Goal: Task Accomplishment & Management: Use online tool/utility

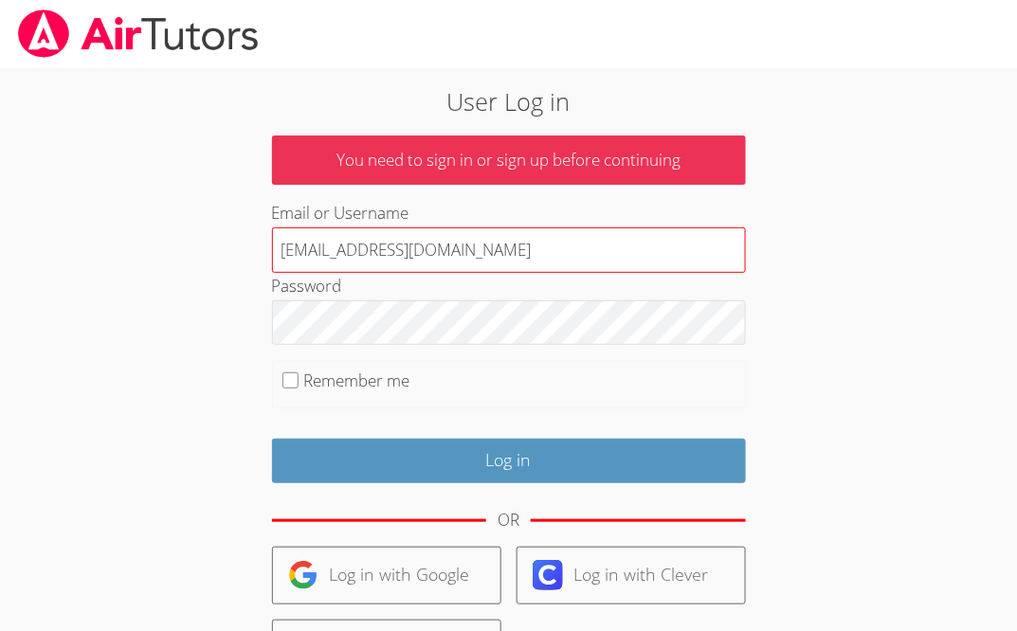
click at [441, 260] on input "[EMAIL_ADDRESS][DOMAIN_NAME]" at bounding box center [509, 249] width 474 height 45
click at [568, 257] on input "[EMAIL_ADDRESS][DOMAIN_NAME]" at bounding box center [509, 249] width 474 height 45
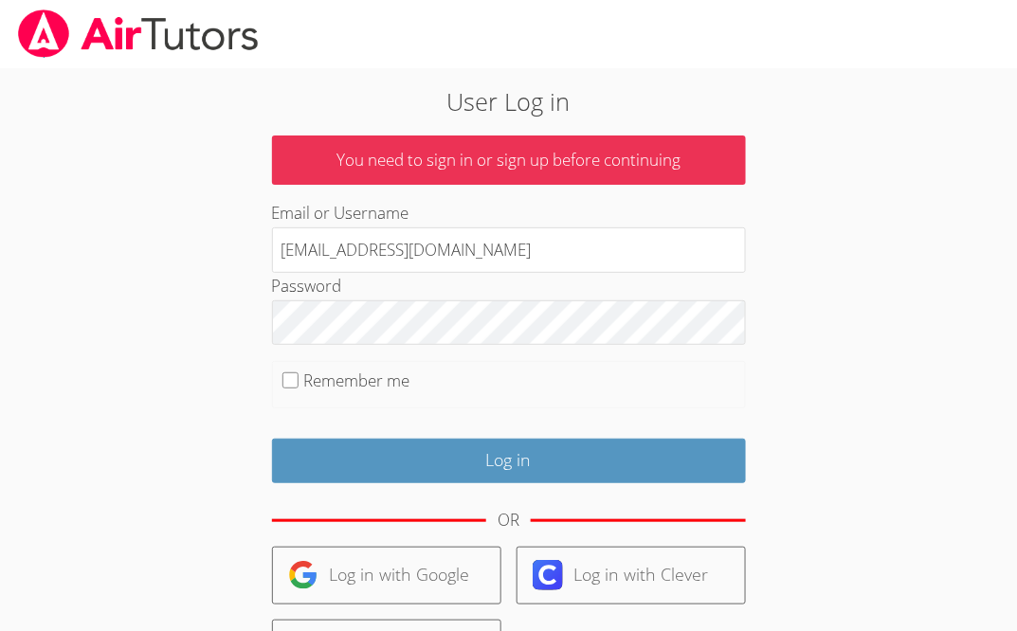
drag, startPoint x: 499, startPoint y: 258, endPoint x: 168, endPoint y: 250, distance: 331.7
click at [168, 250] on div "User Log in You need to sign in or sign up before continuing Email or Username …" at bounding box center [508, 441] width 732 height 717
type input "[PERSON_NAME][EMAIL_ADDRESS][DOMAIN_NAME]"
click at [272, 439] on input "Log in" at bounding box center [509, 461] width 474 height 45
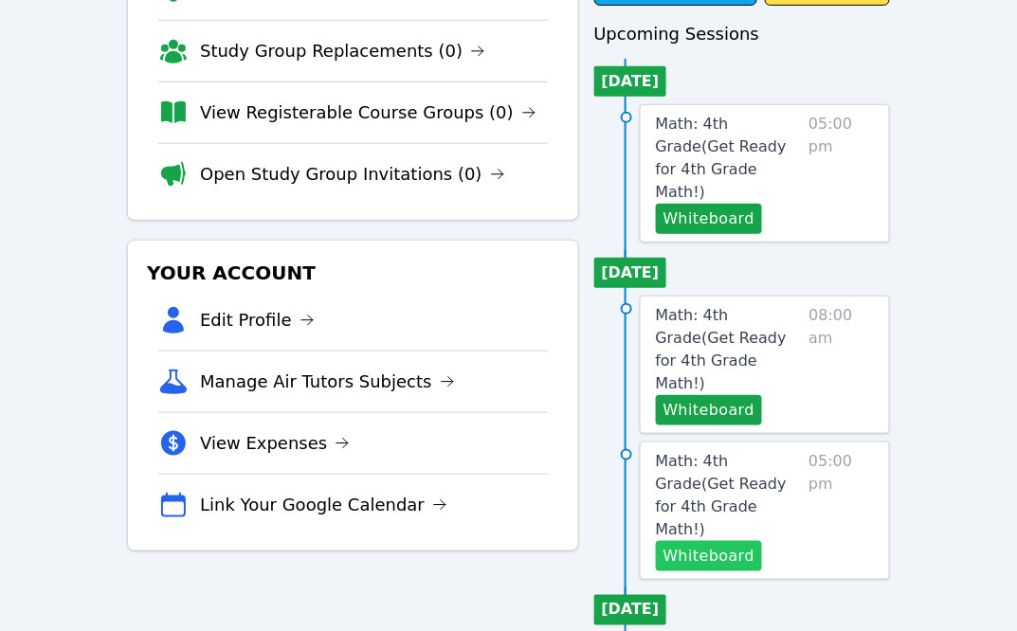
scroll to position [200, 0]
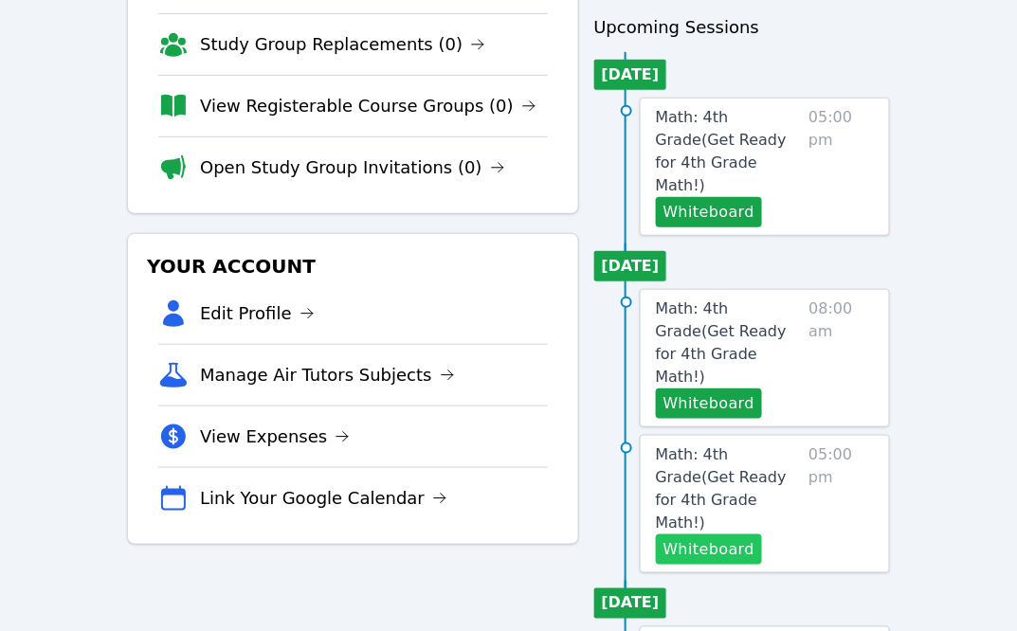
click at [724, 534] on button "Whiteboard" at bounding box center [709, 549] width 107 height 30
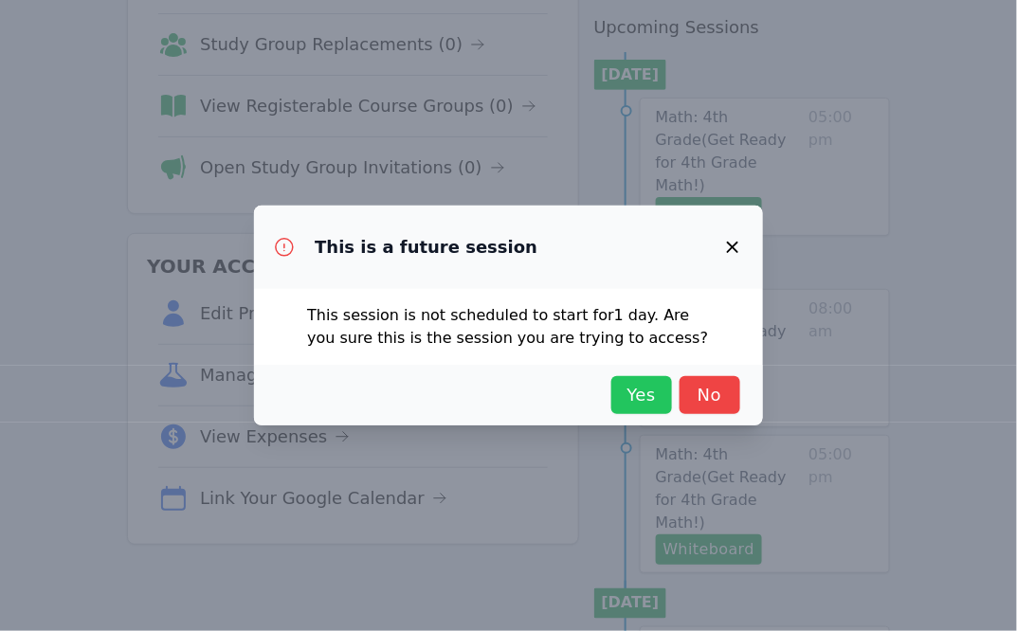
click at [642, 388] on span "Yes" at bounding box center [642, 395] width 42 height 27
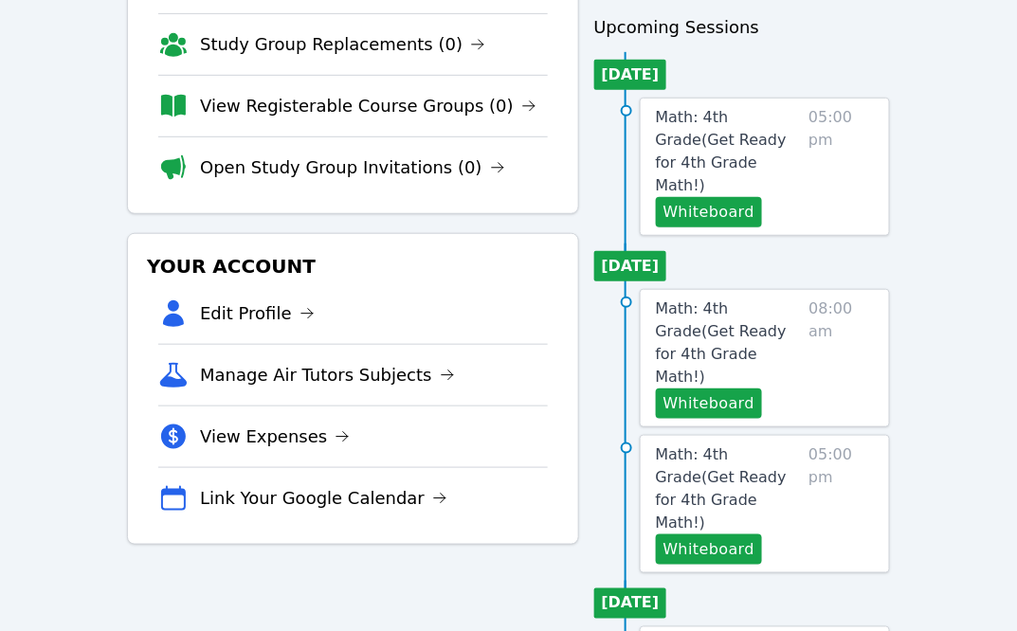
scroll to position [189, 0]
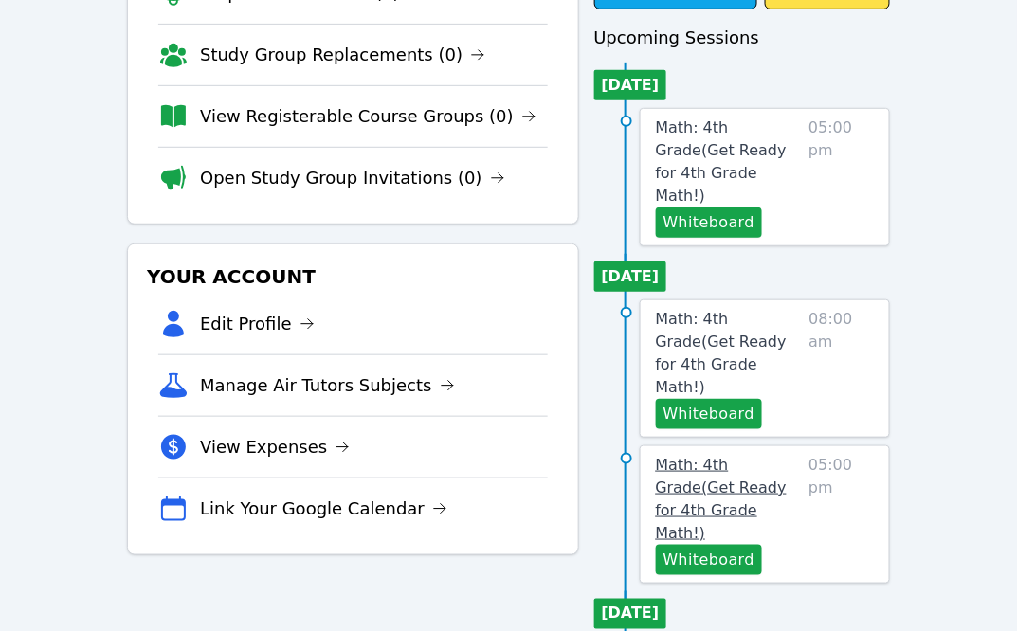
click at [712, 456] on span "Math: 4th Grade ( Get Ready for 4th Grade Math! )" at bounding box center [721, 499] width 131 height 86
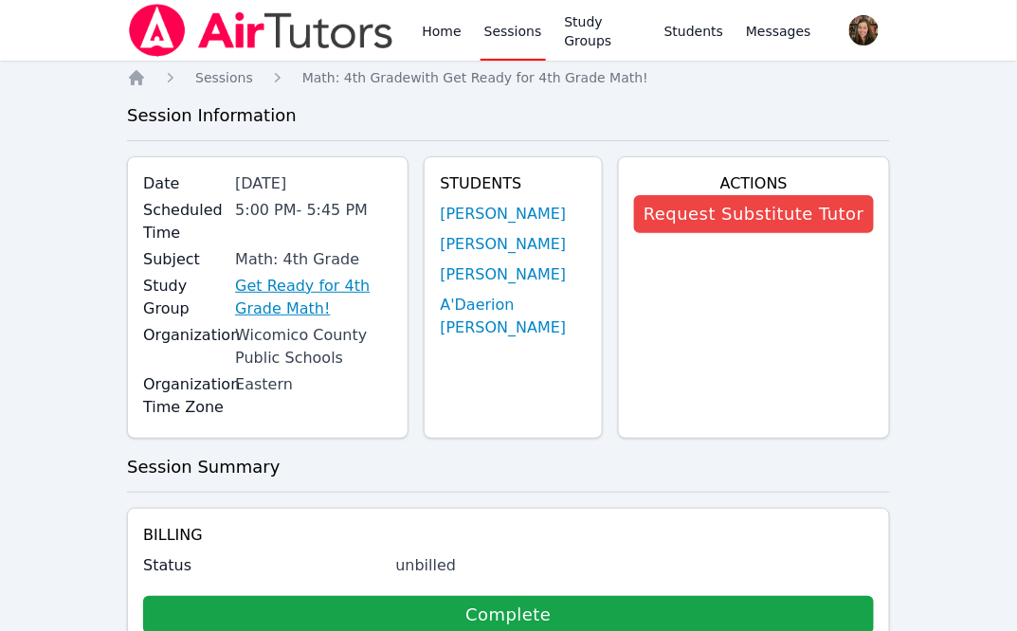
click at [334, 282] on link "Get Ready for 4th Grade Math!" at bounding box center [313, 297] width 157 height 45
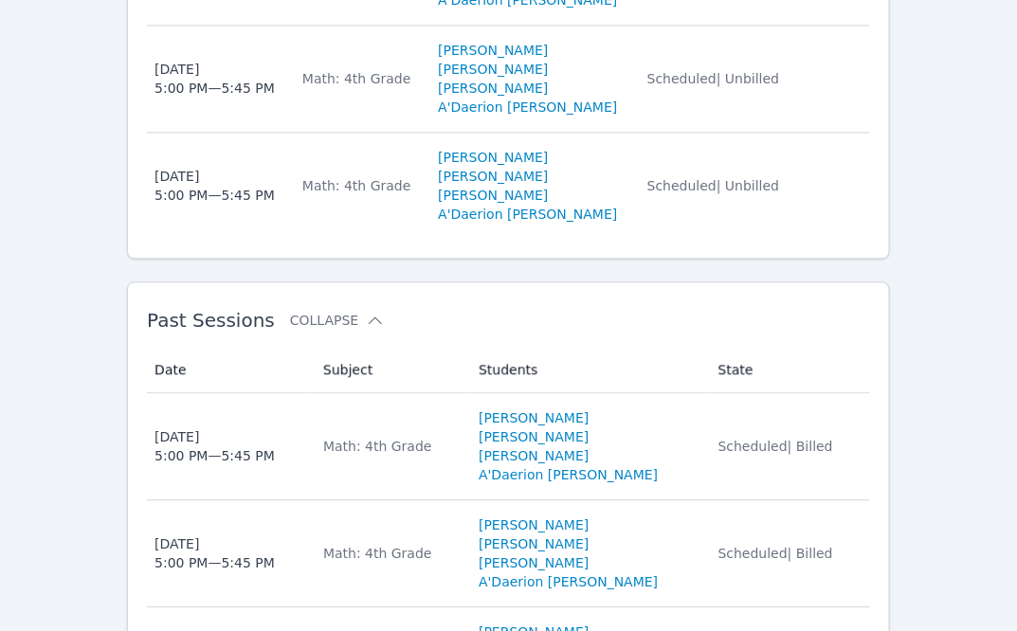
scroll to position [765, 0]
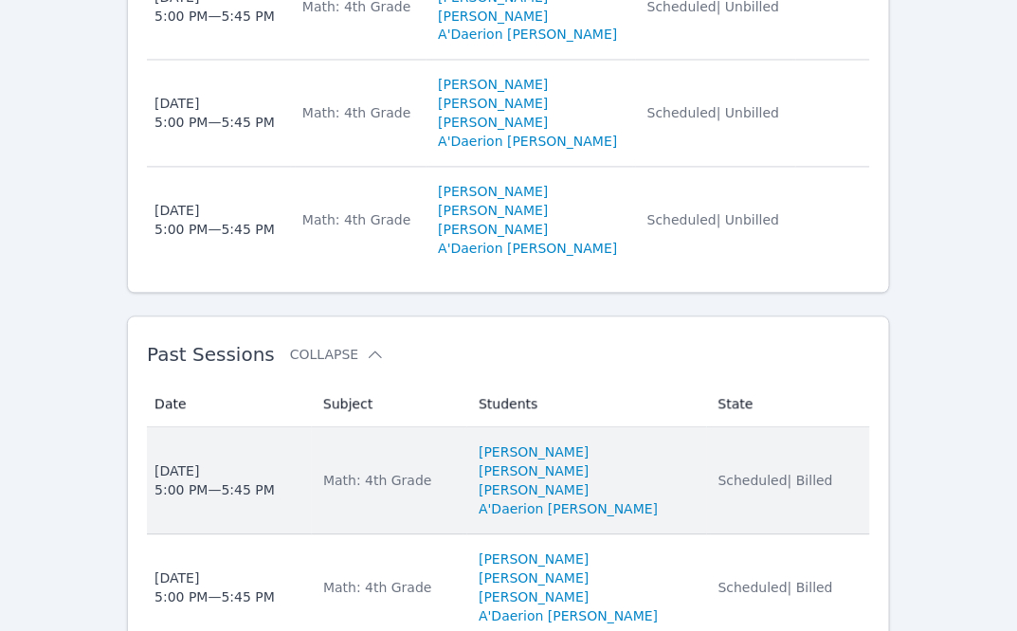
click at [258, 428] on td "Date Mon Aug 18 5:00 PM — 5:45 PM" at bounding box center [229, 481] width 165 height 107
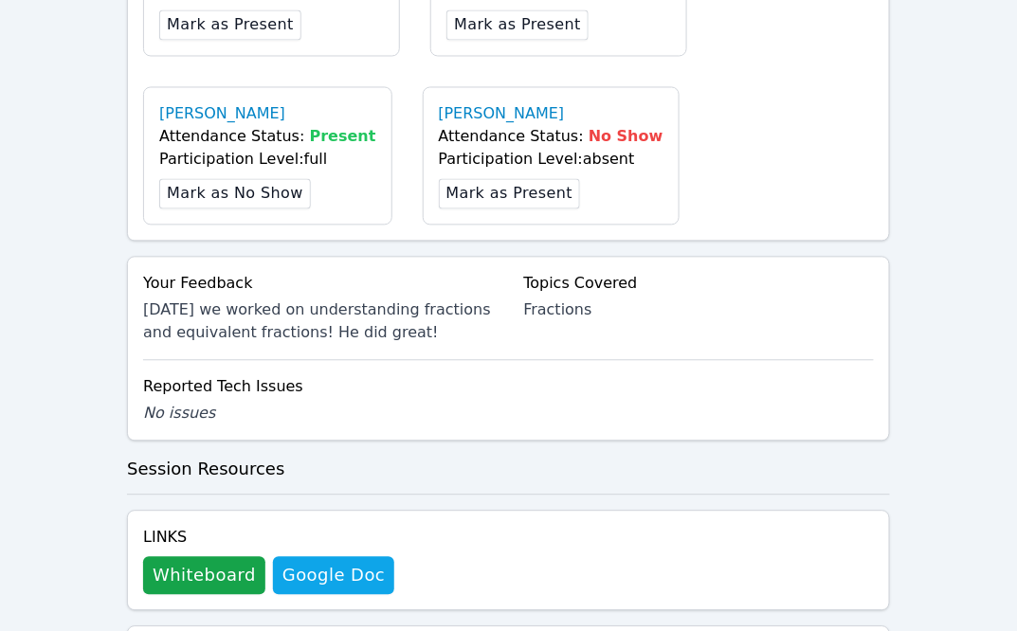
scroll to position [801, 0]
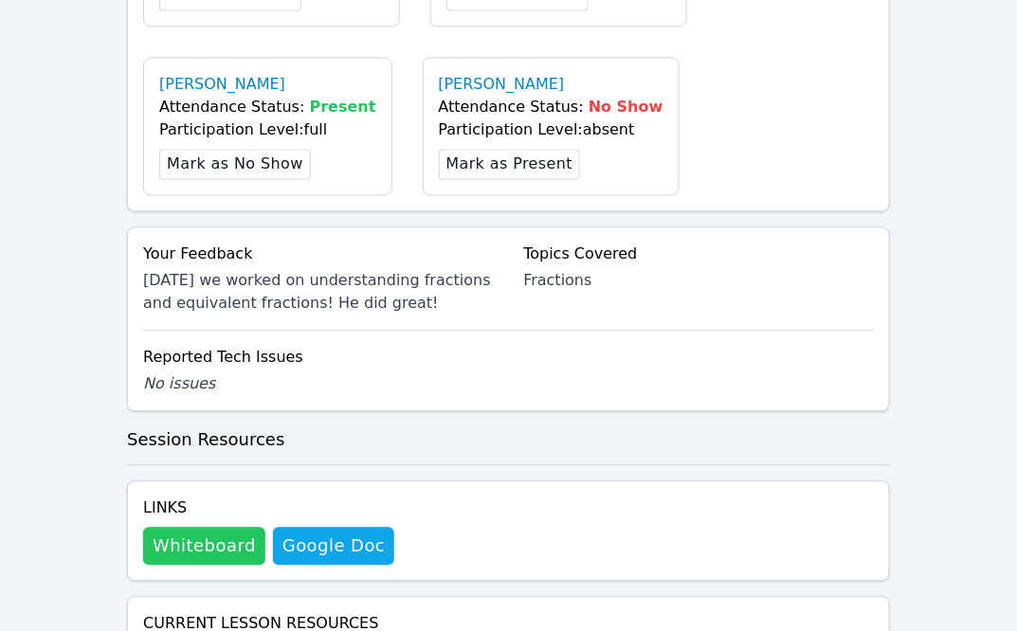
click at [216, 547] on button "Whiteboard" at bounding box center [204, 546] width 122 height 38
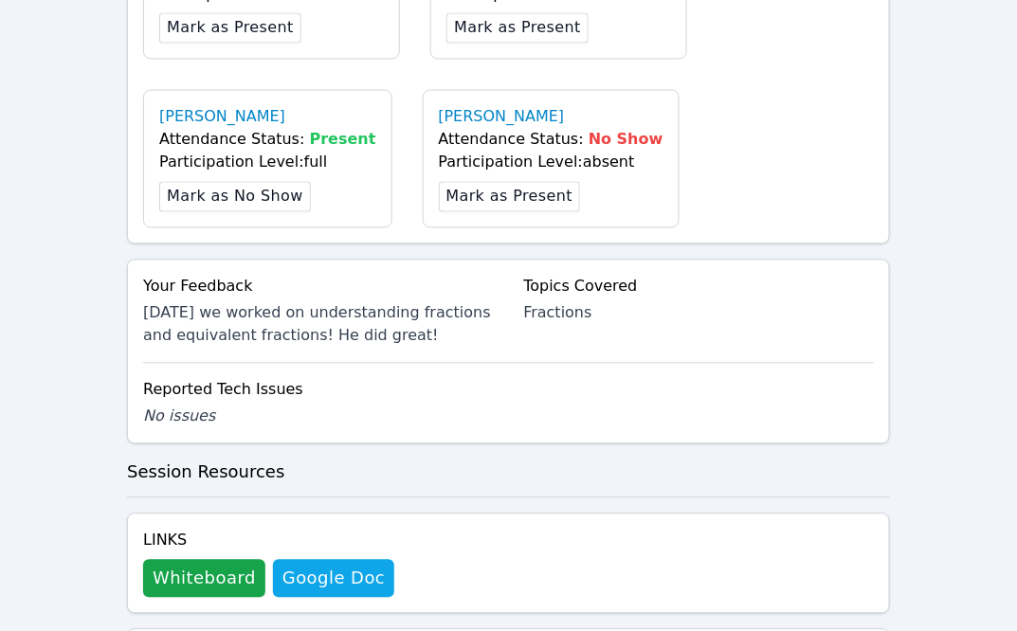
scroll to position [399, 0]
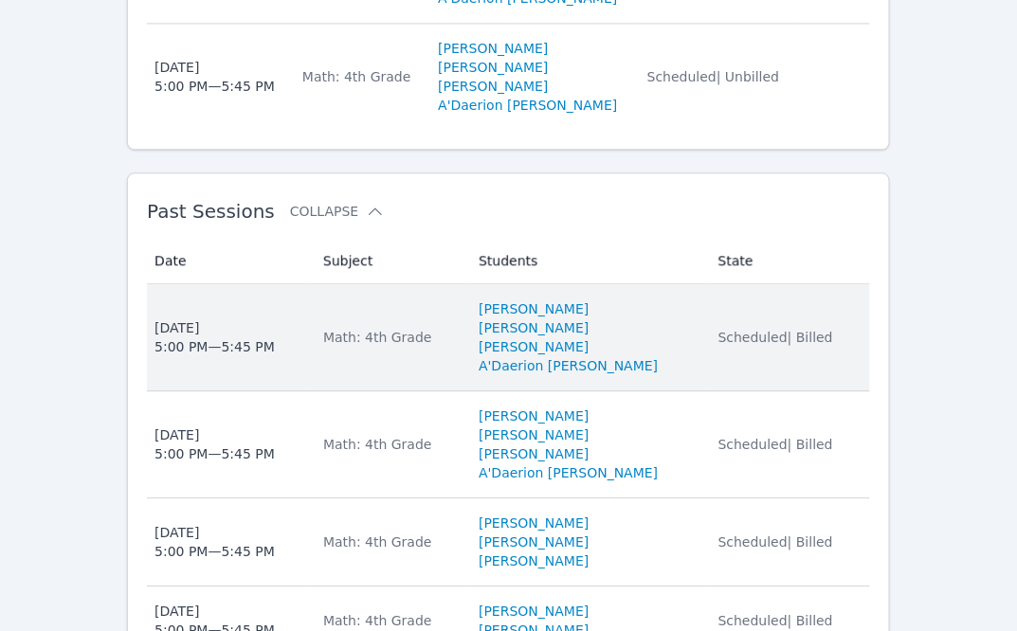
scroll to position [907, 0]
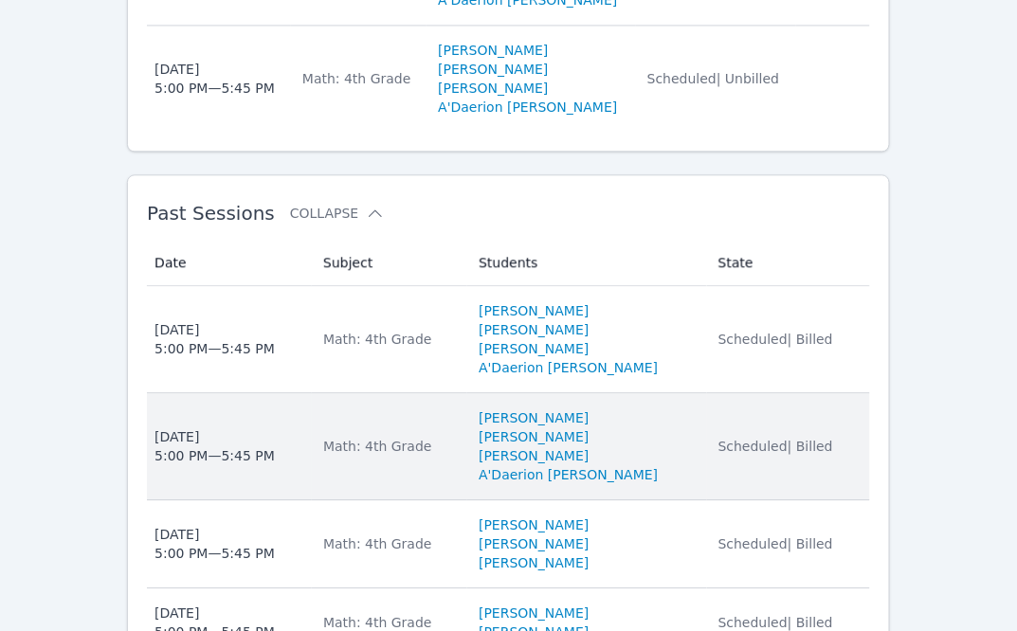
click at [680, 429] on td "Students Akili Smullen Kenndall Fitzpatrick Syncere Hunter A'Daerion Tingle" at bounding box center [587, 446] width 240 height 107
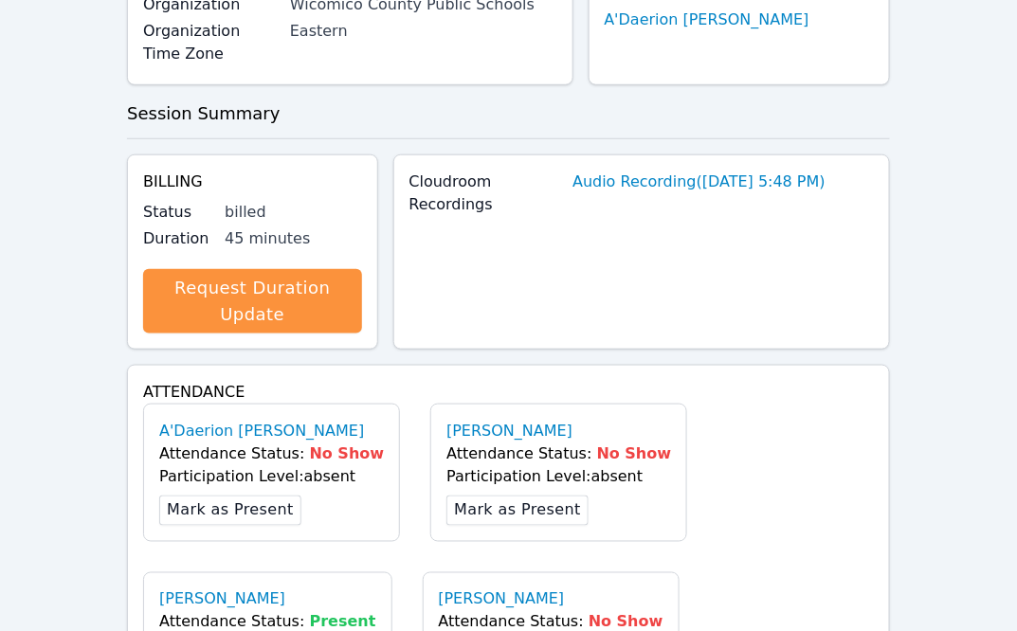
scroll to position [758, 0]
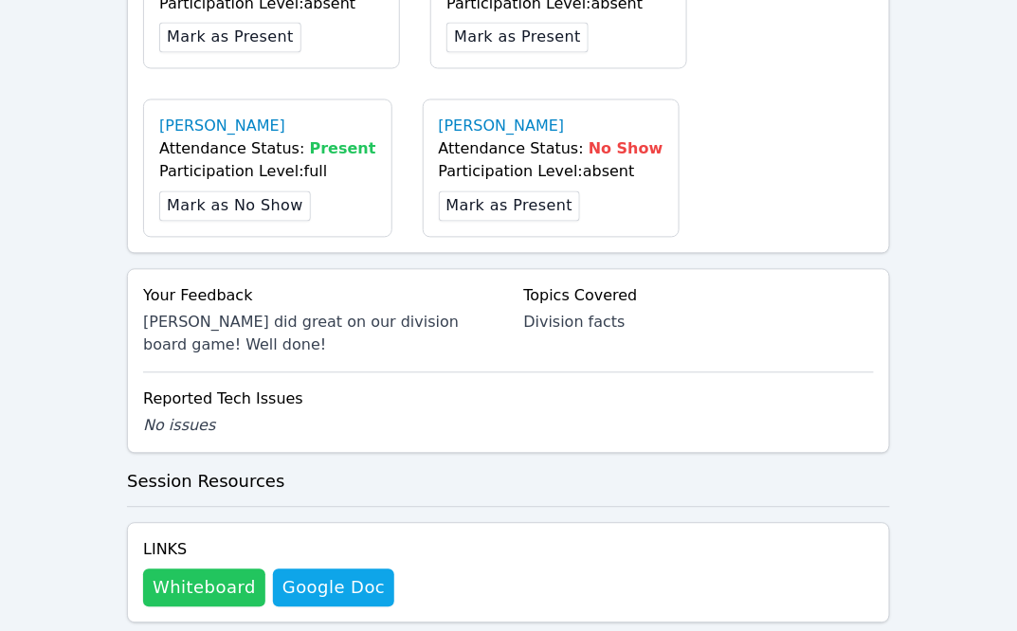
click at [207, 587] on button "Whiteboard" at bounding box center [204, 588] width 122 height 38
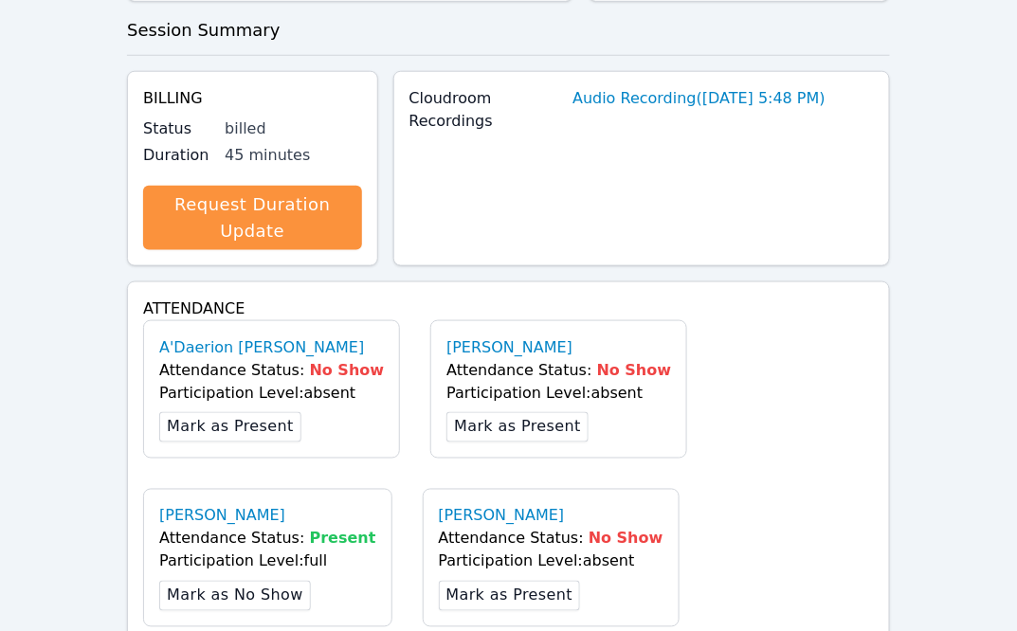
scroll to position [0, 0]
